Goal: Navigation & Orientation: Find specific page/section

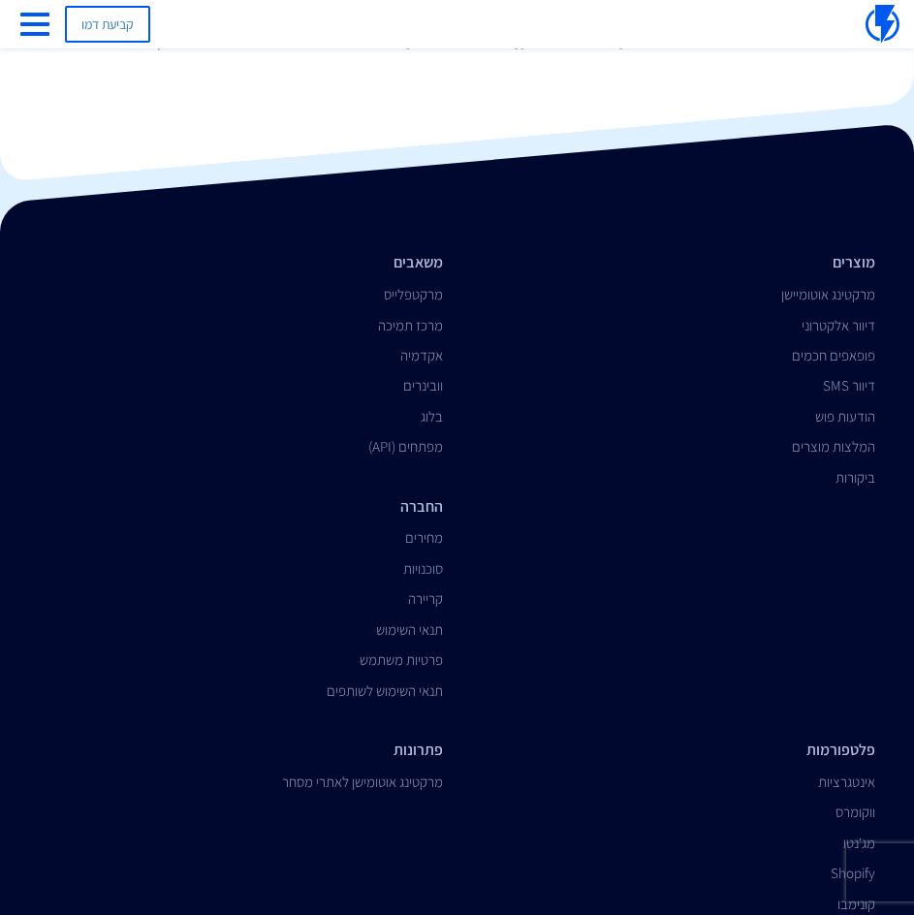
scroll to position [132, 0]
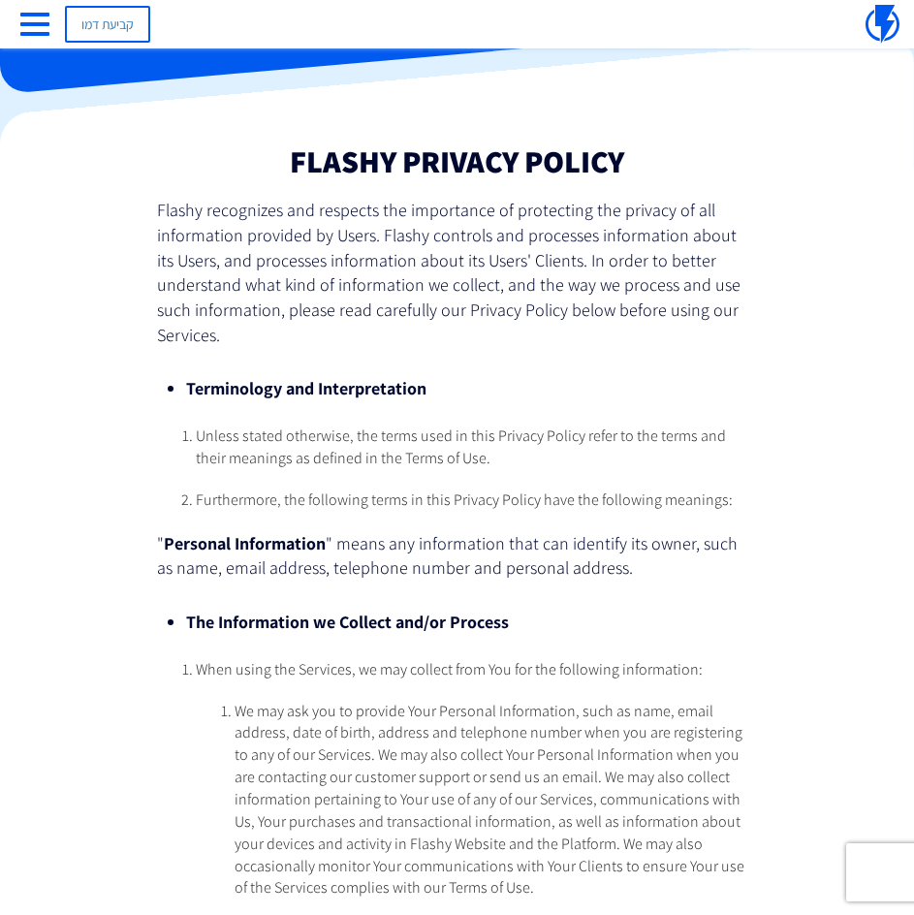
click at [634, 612] on li "The Information we Collect and/or Process" at bounding box center [457, 622] width 542 height 25
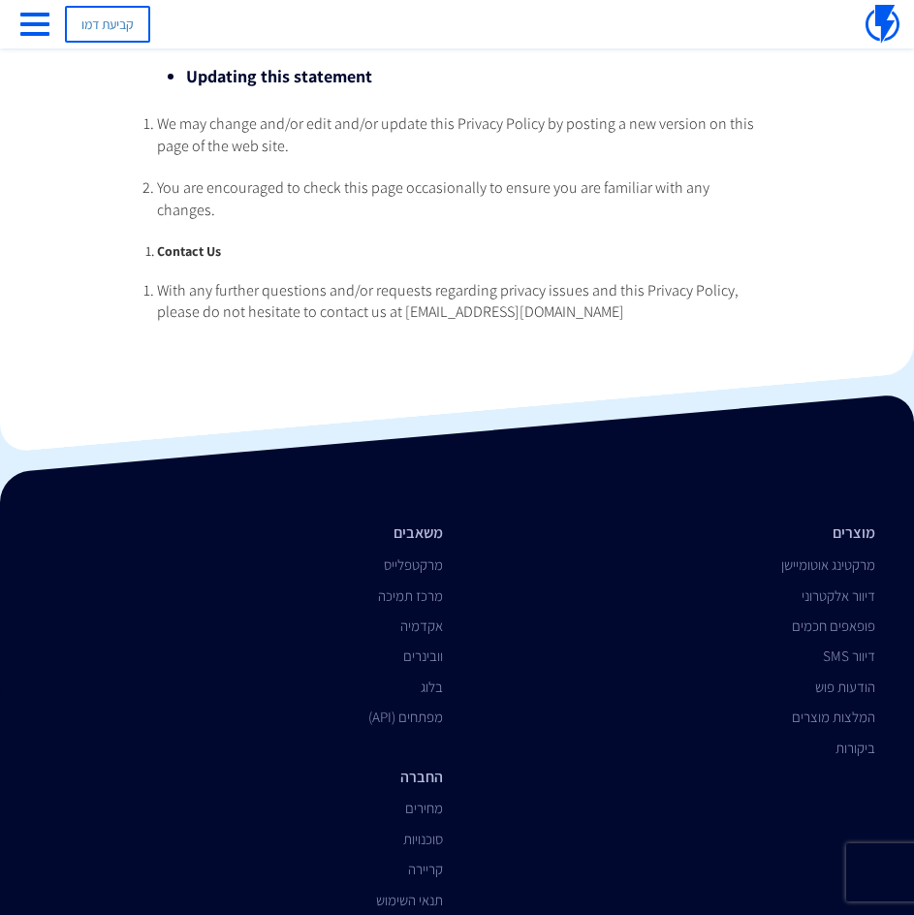
scroll to position [5785, 0]
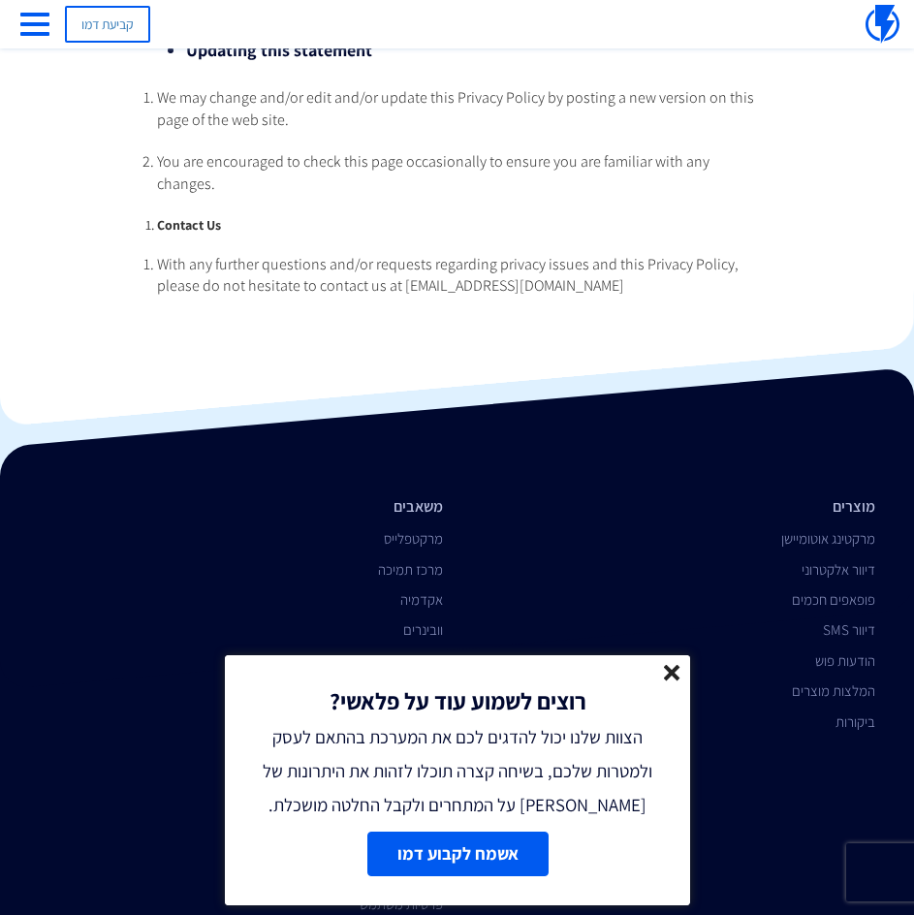
click at [674, 670] on line at bounding box center [672, 673] width 14 height 14
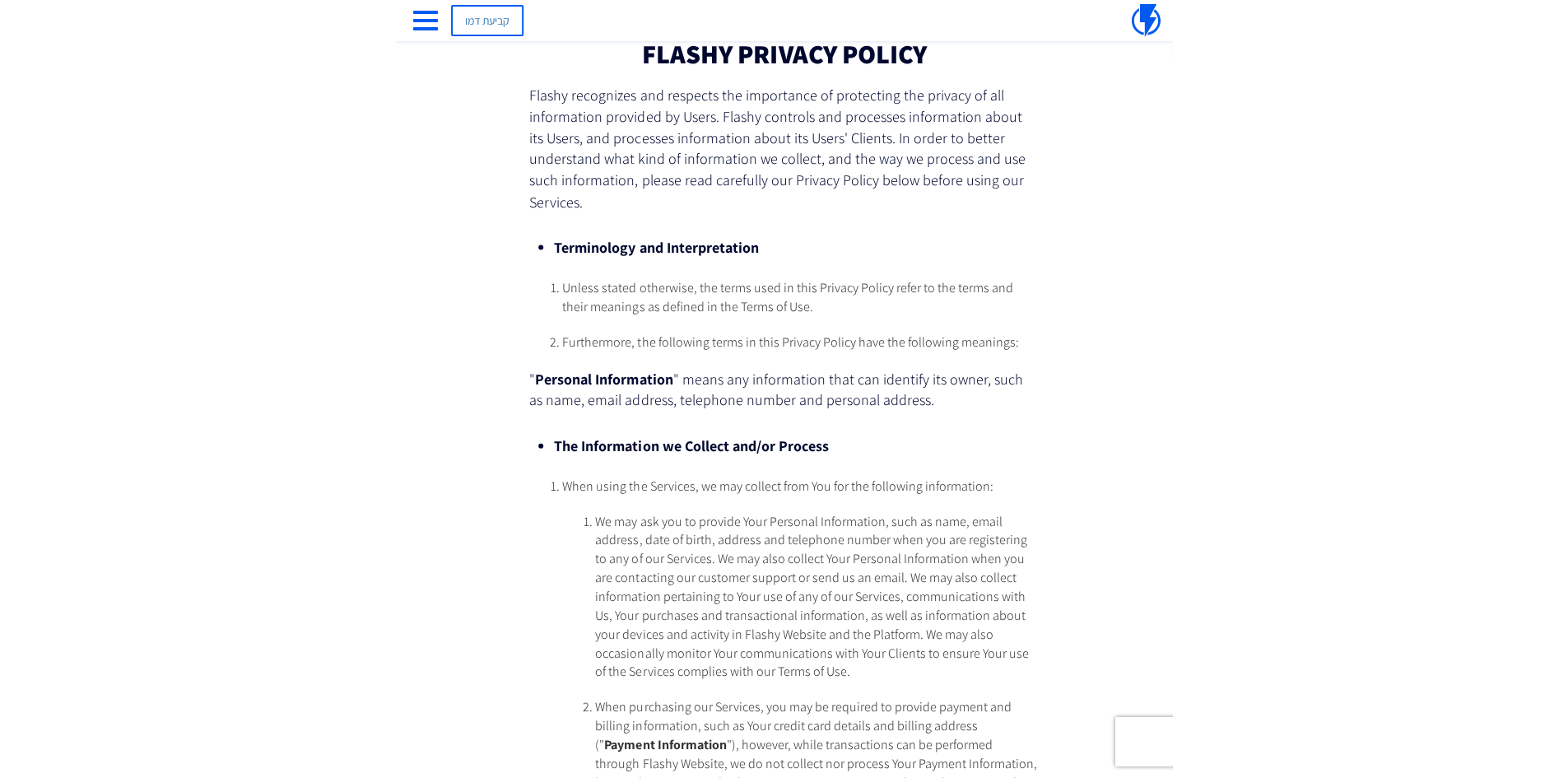
scroll to position [0, 0]
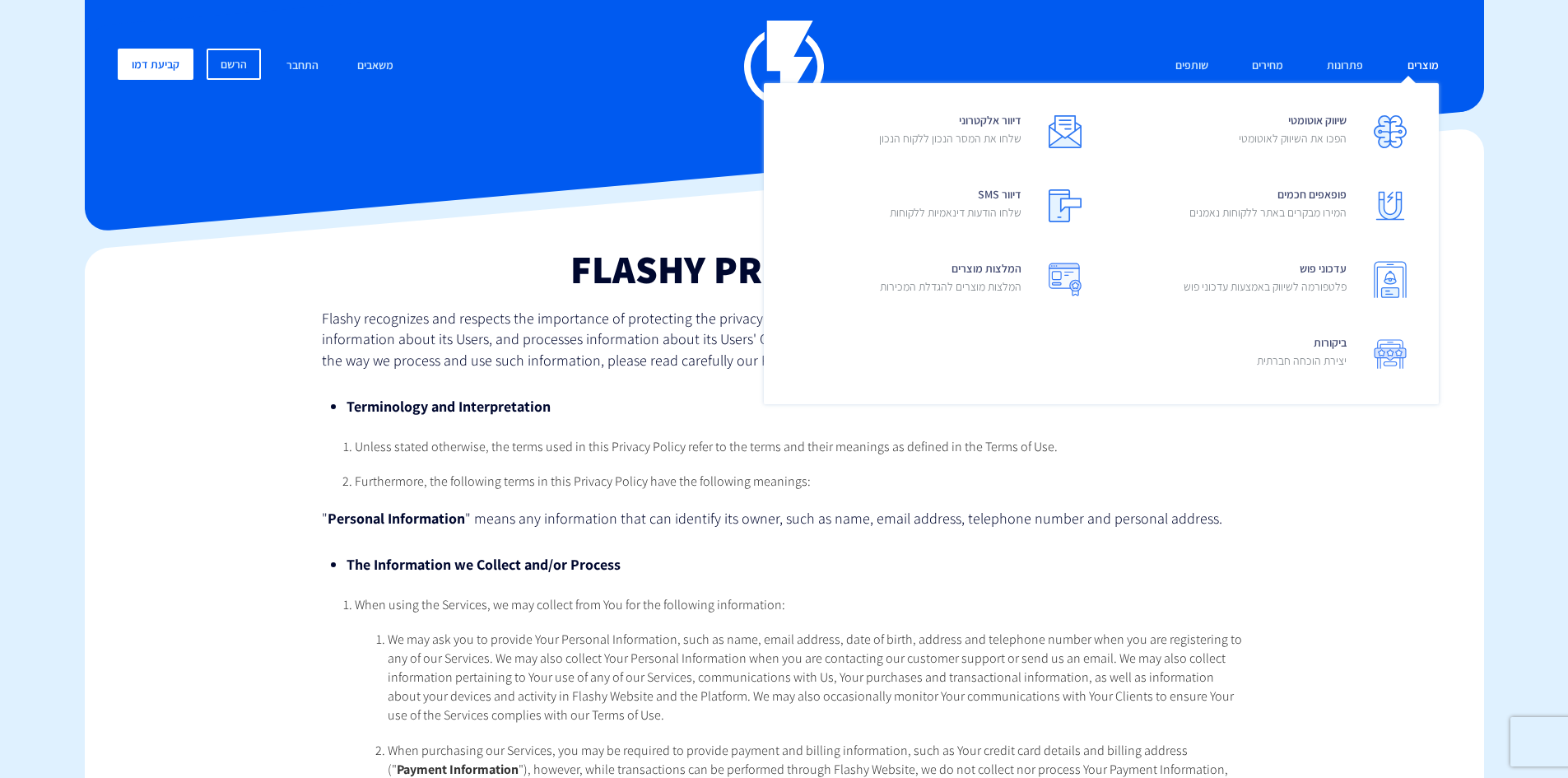
click at [775, 66] on link "מוצרים" at bounding box center [1423, 66] width 56 height 36
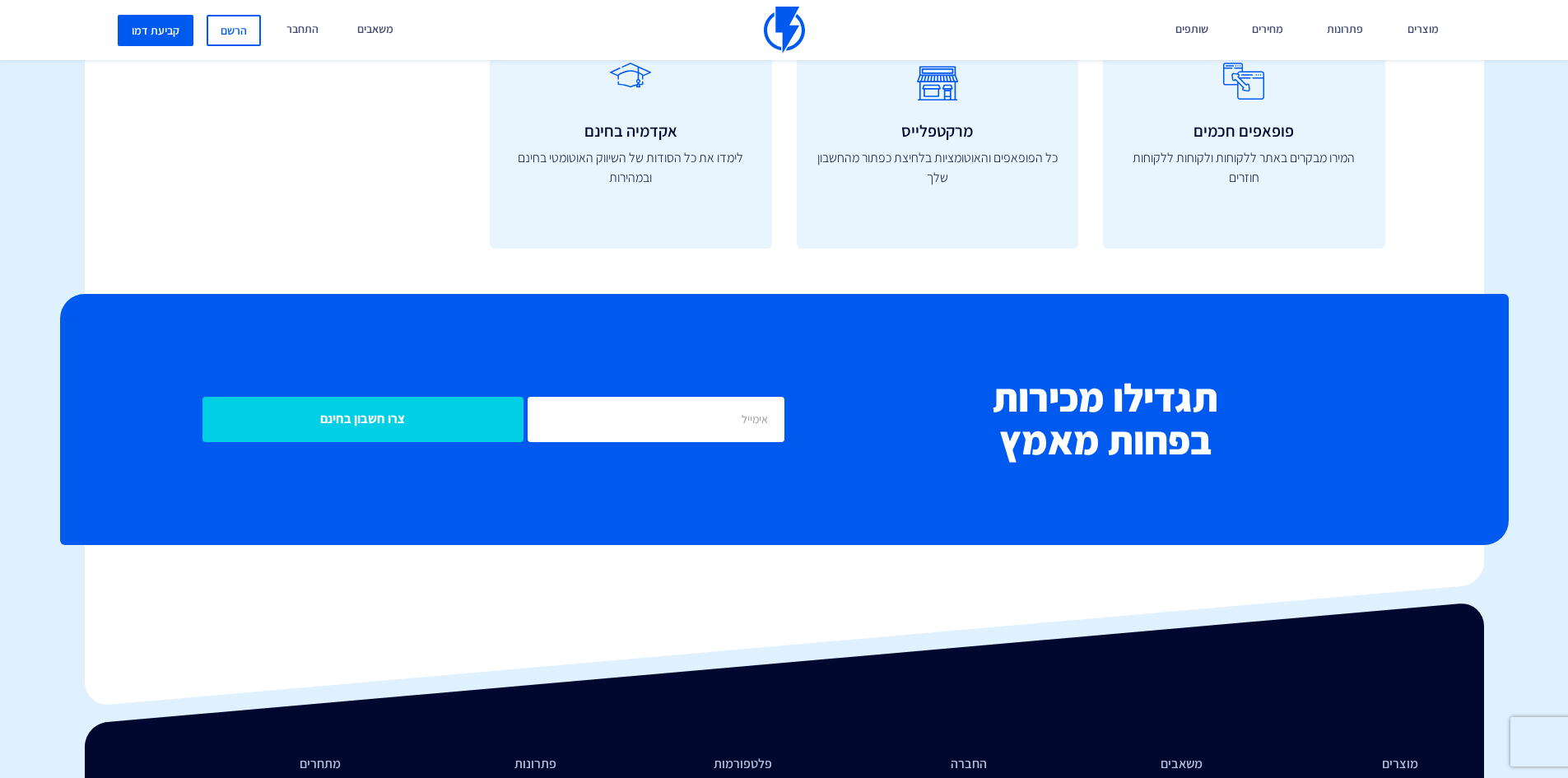
scroll to position [6451, 0]
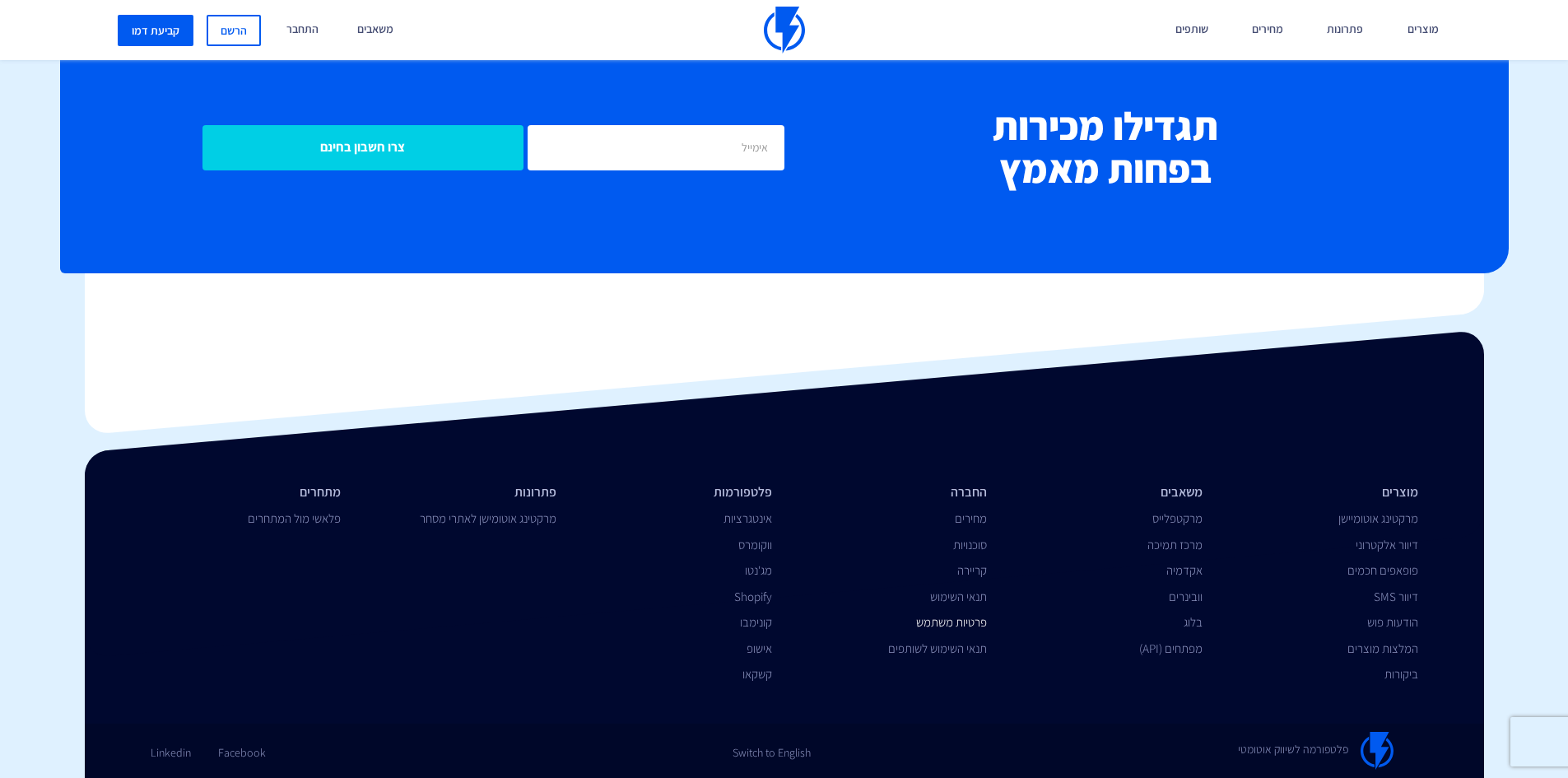
click at [966, 623] on link "פרטיות משתמש" at bounding box center [951, 622] width 70 height 15
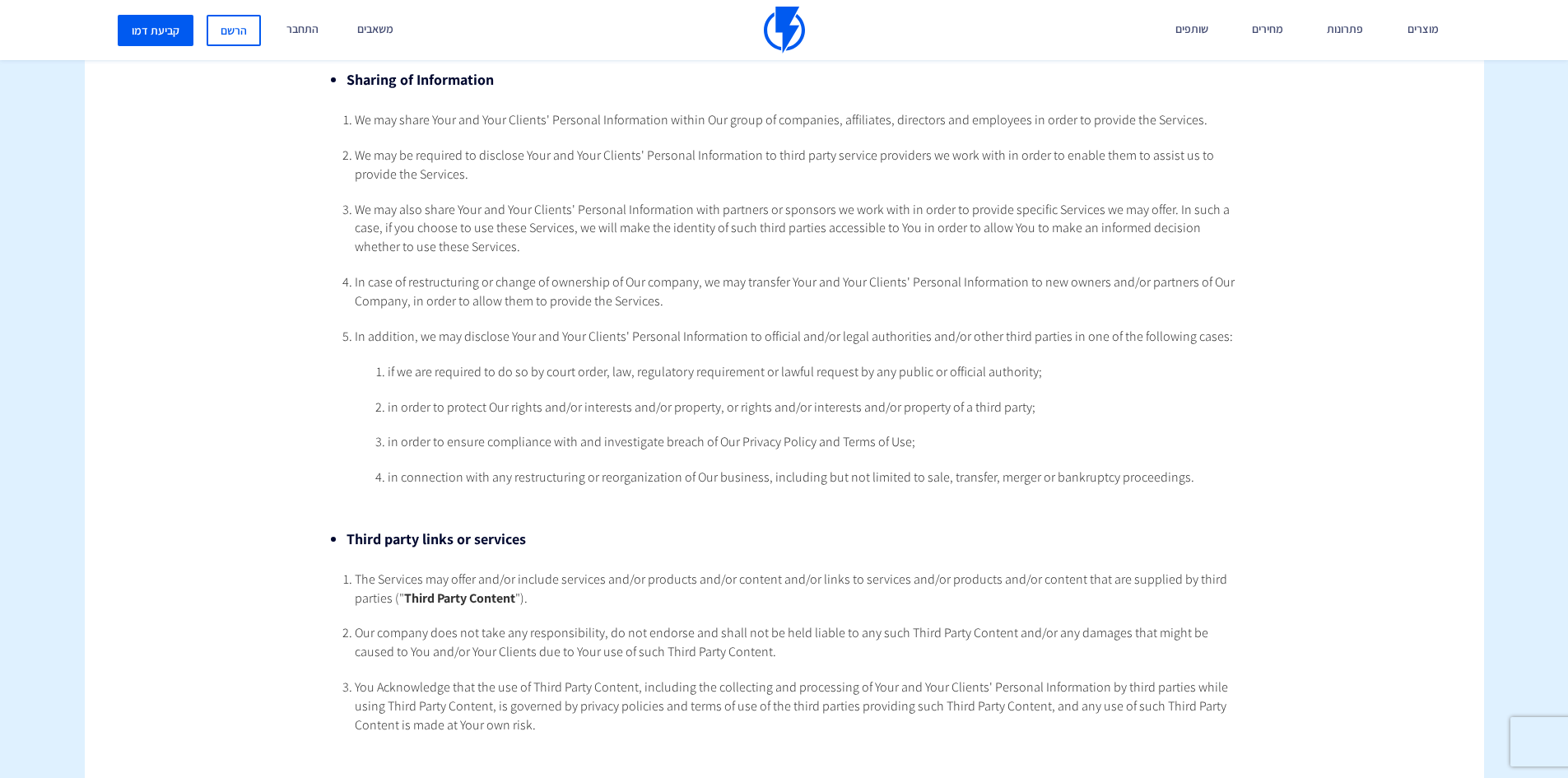
scroll to position [1812, 0]
